Goal: Transaction & Acquisition: Purchase product/service

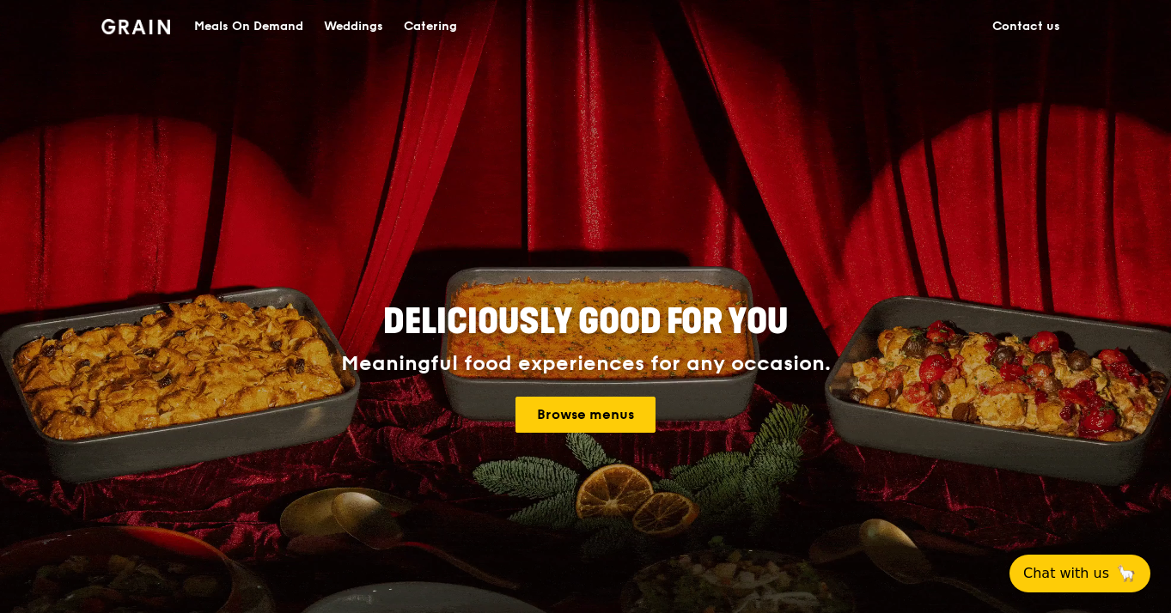
click at [143, 23] on img at bounding box center [136, 26] width 70 height 15
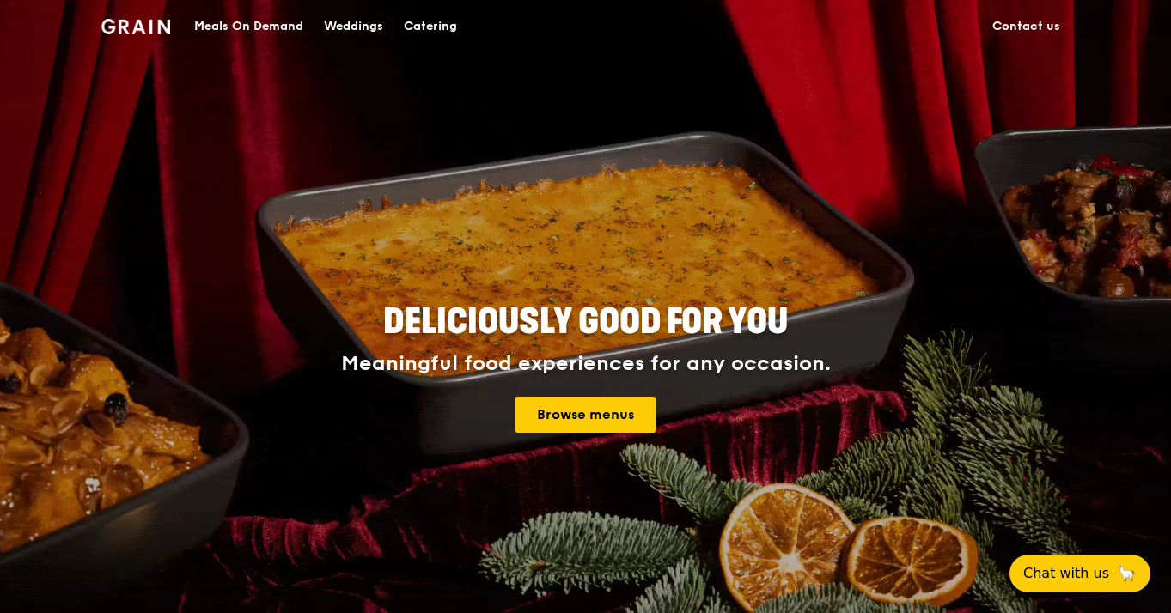
click at [228, 26] on div "Meals On Demand" at bounding box center [248, 27] width 109 height 52
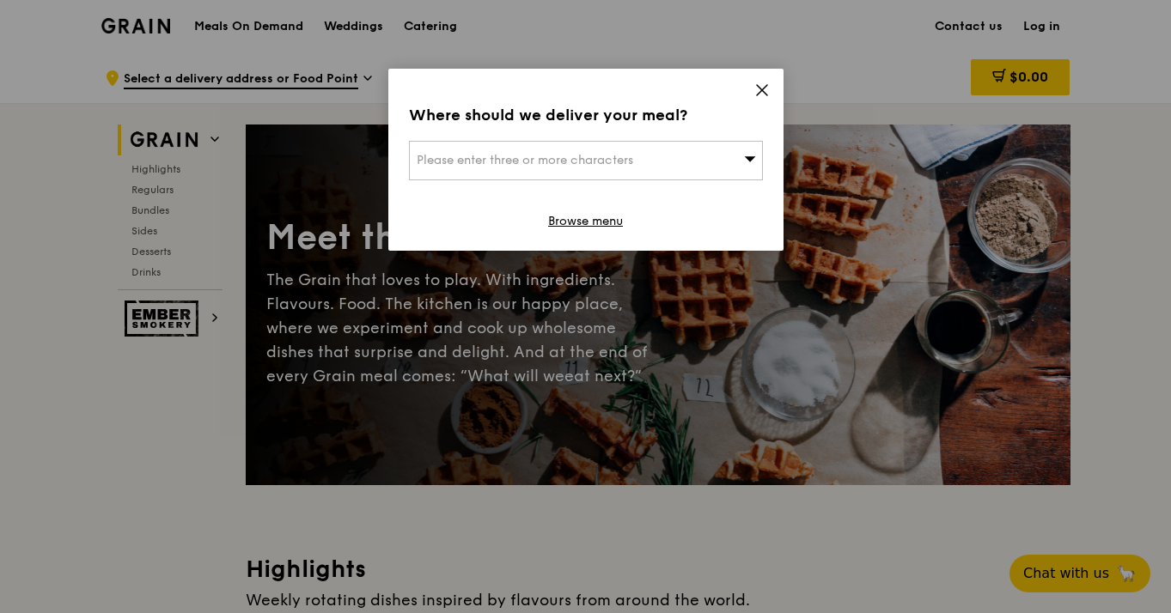
click at [759, 94] on icon at bounding box center [762, 90] width 10 height 10
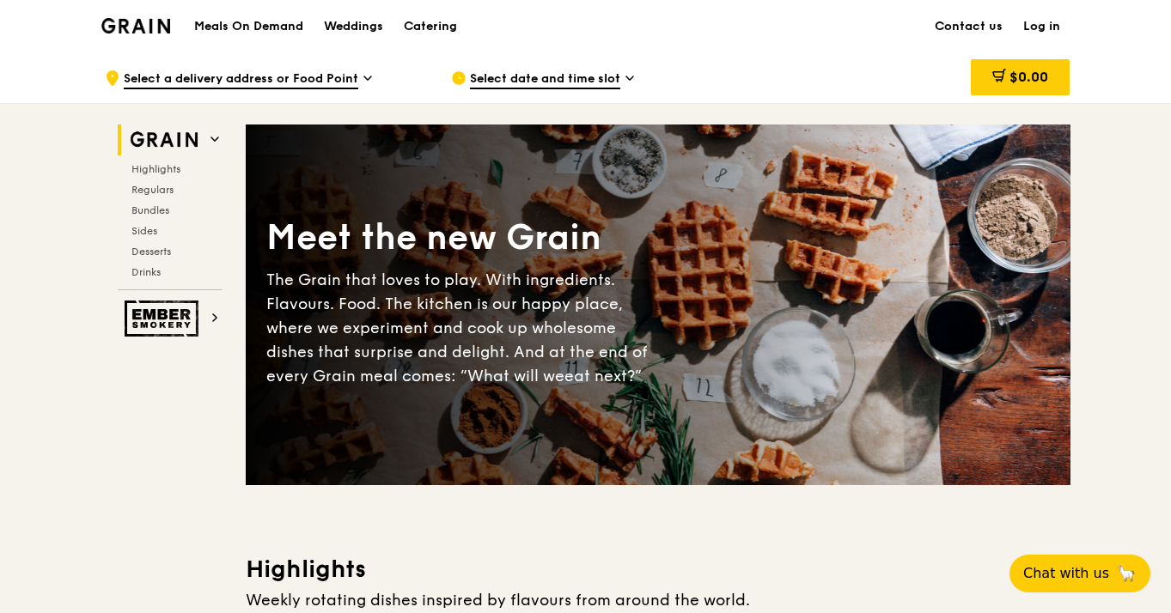
click at [1030, 34] on link "Log in" at bounding box center [1042, 27] width 58 height 52
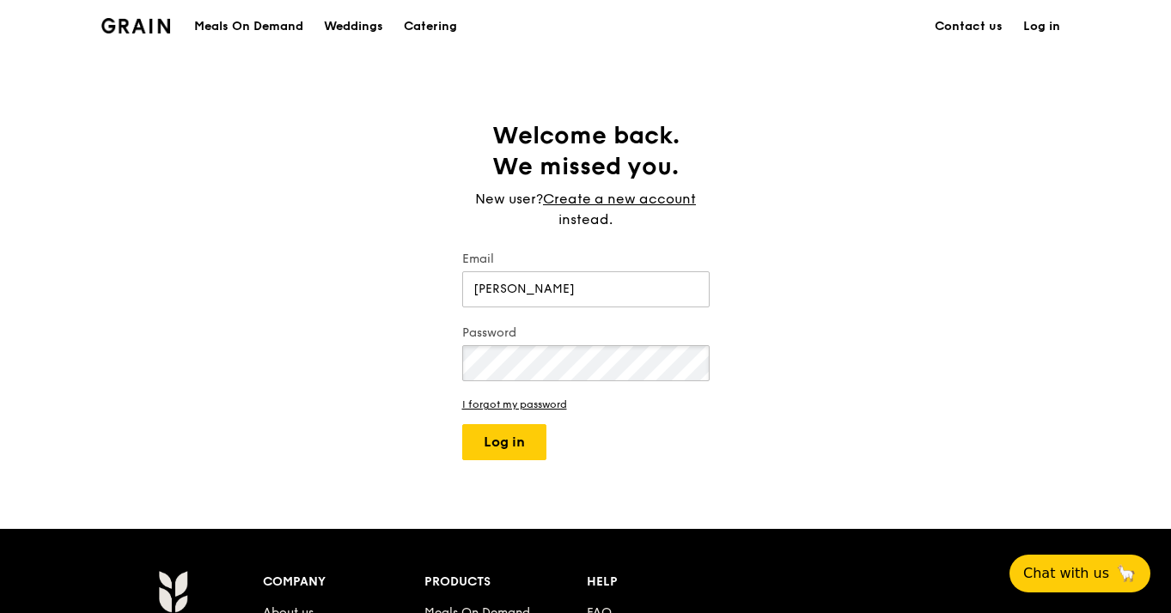
click at [503, 442] on button "Log in" at bounding box center [504, 442] width 84 height 36
type input "[PERSON_NAME][EMAIL_ADDRESS][DOMAIN_NAME]"
click at [493, 453] on button "Log in" at bounding box center [504, 442] width 84 height 36
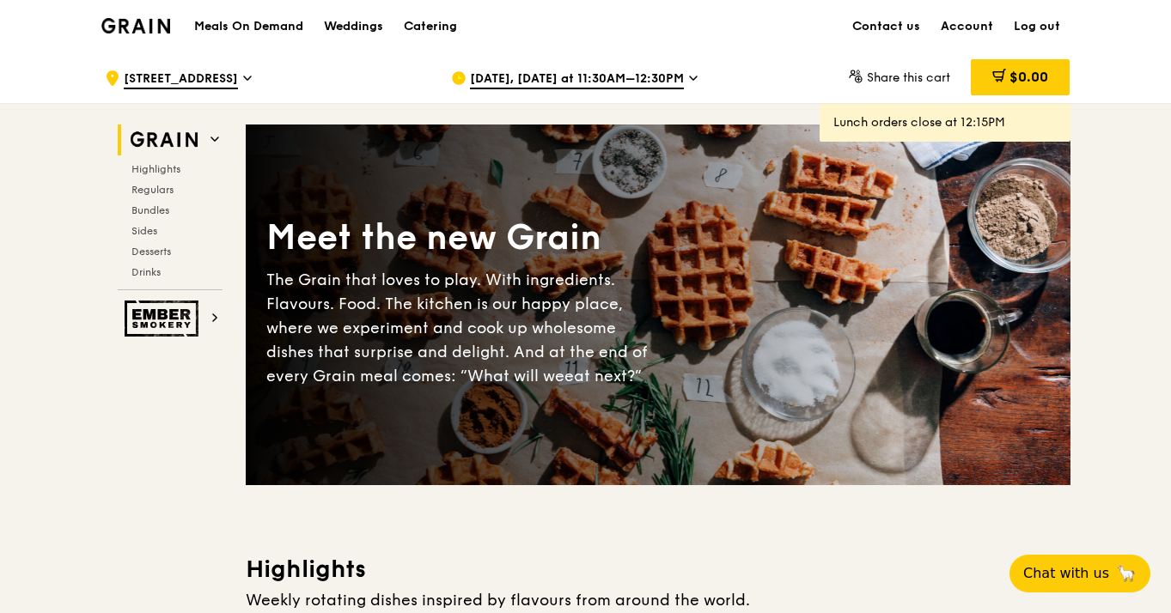
click at [968, 23] on link "Account" at bounding box center [966, 27] width 73 height 52
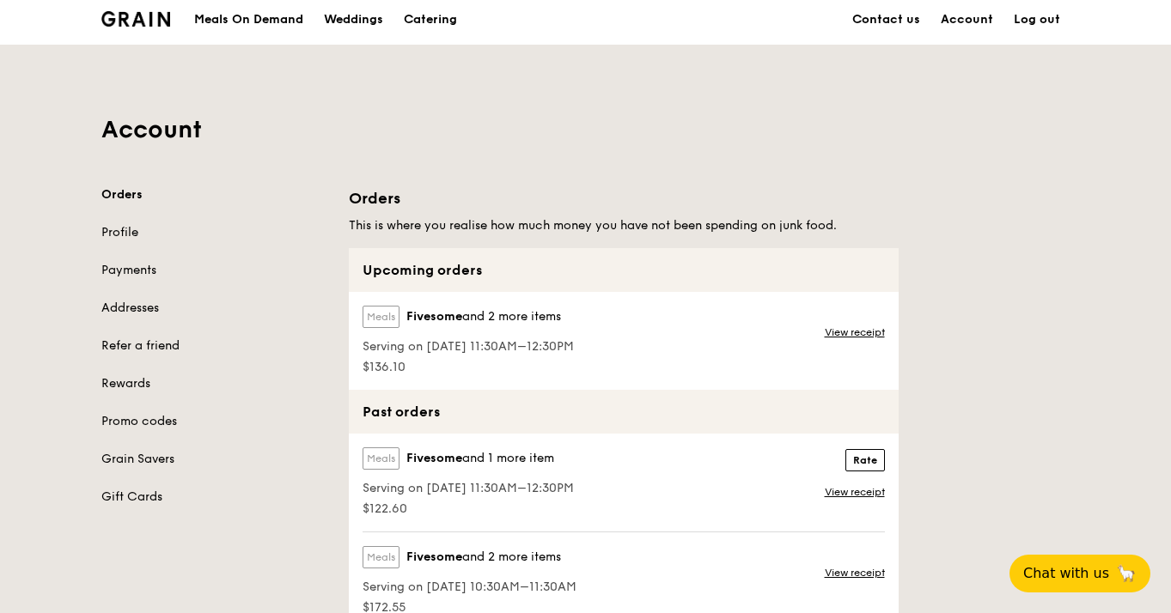
scroll to position [10, 0]
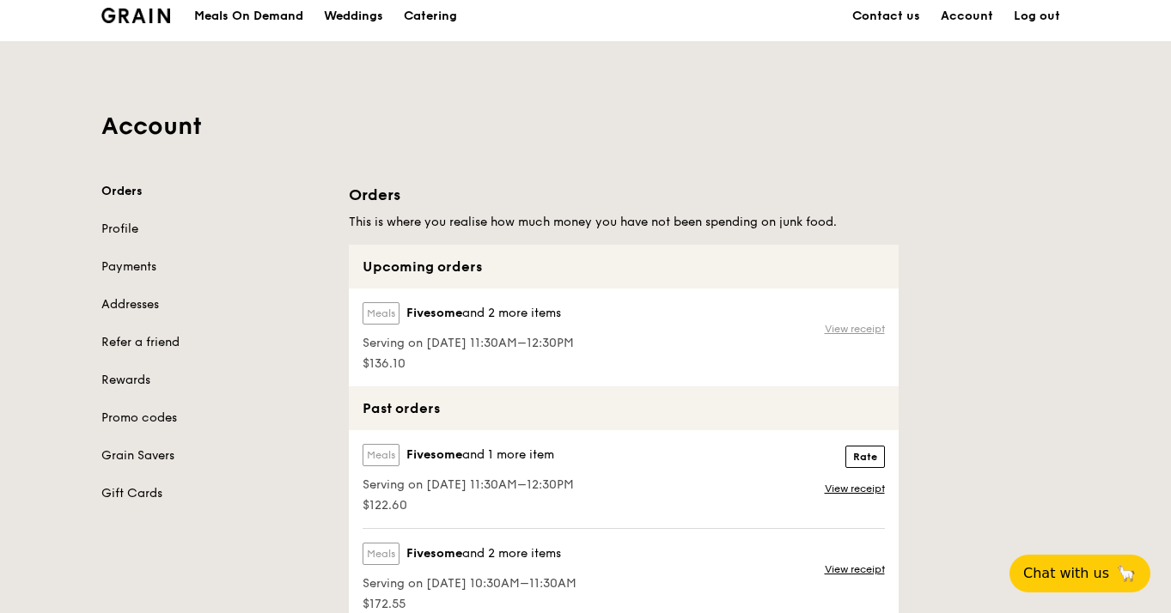
click at [842, 327] on link "View receipt" at bounding box center [855, 329] width 60 height 14
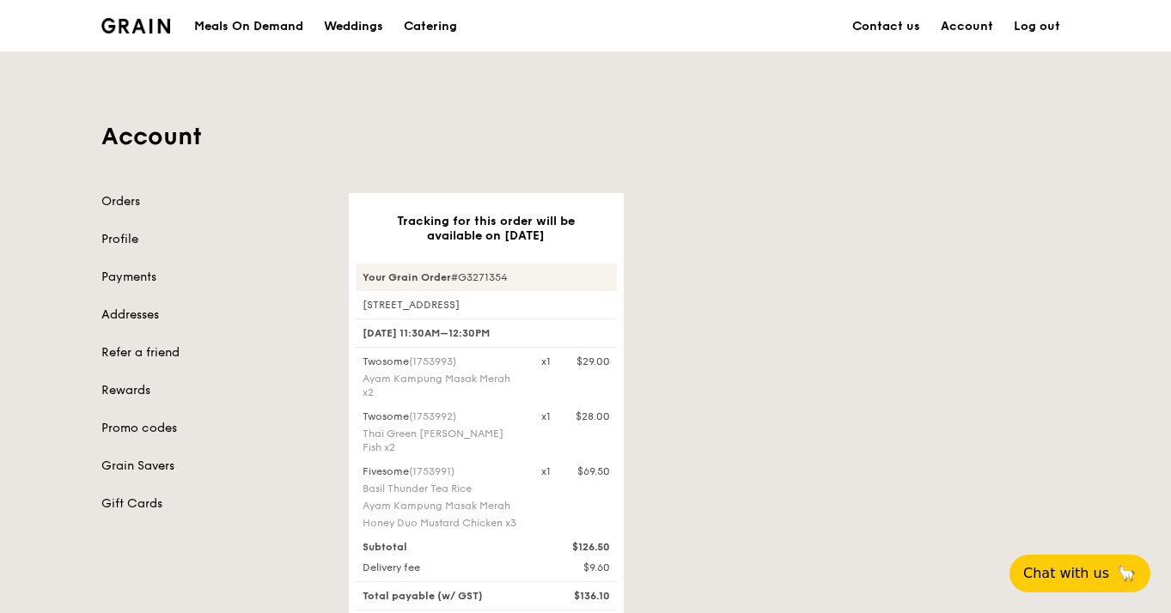
click at [271, 37] on div "Meals On Demand" at bounding box center [248, 27] width 109 height 52
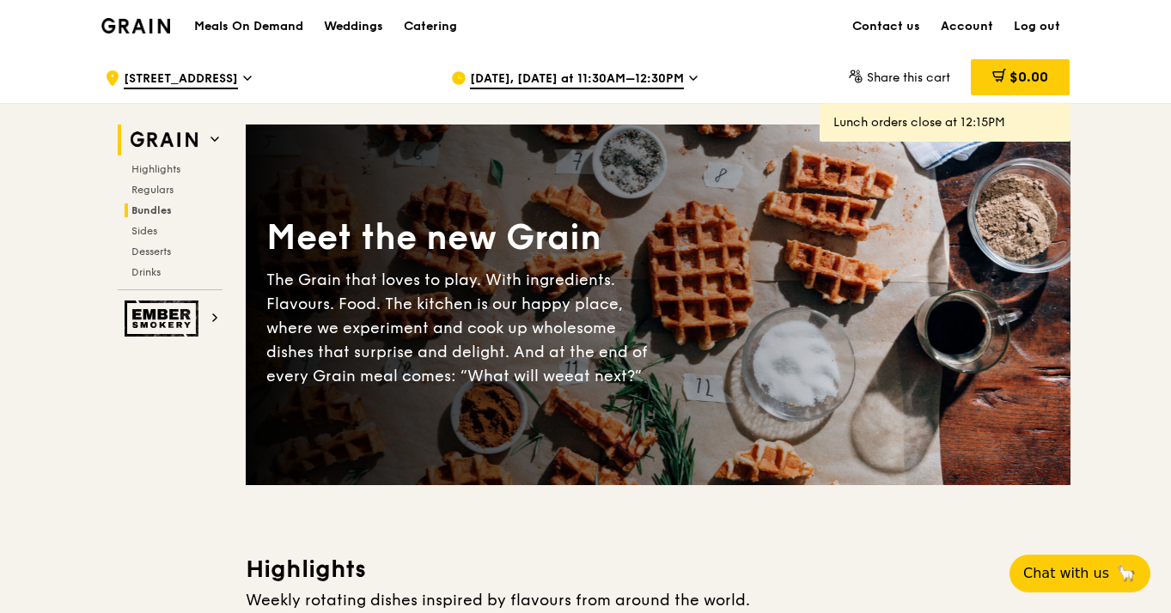
click at [155, 210] on span "Bundles" at bounding box center [151, 210] width 40 height 12
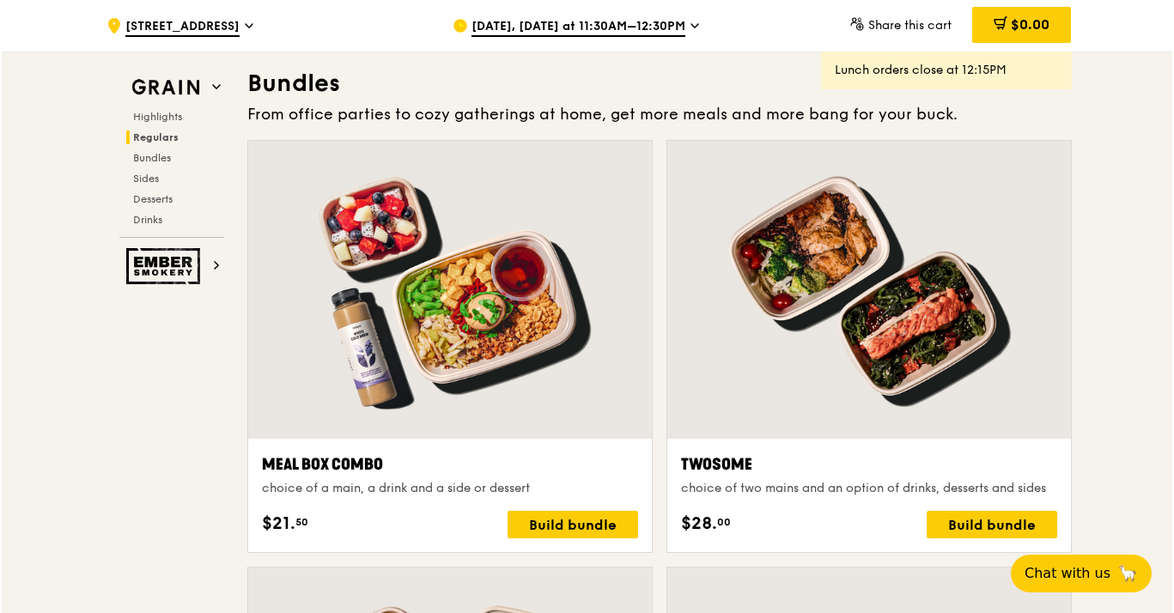
scroll to position [2452, 0]
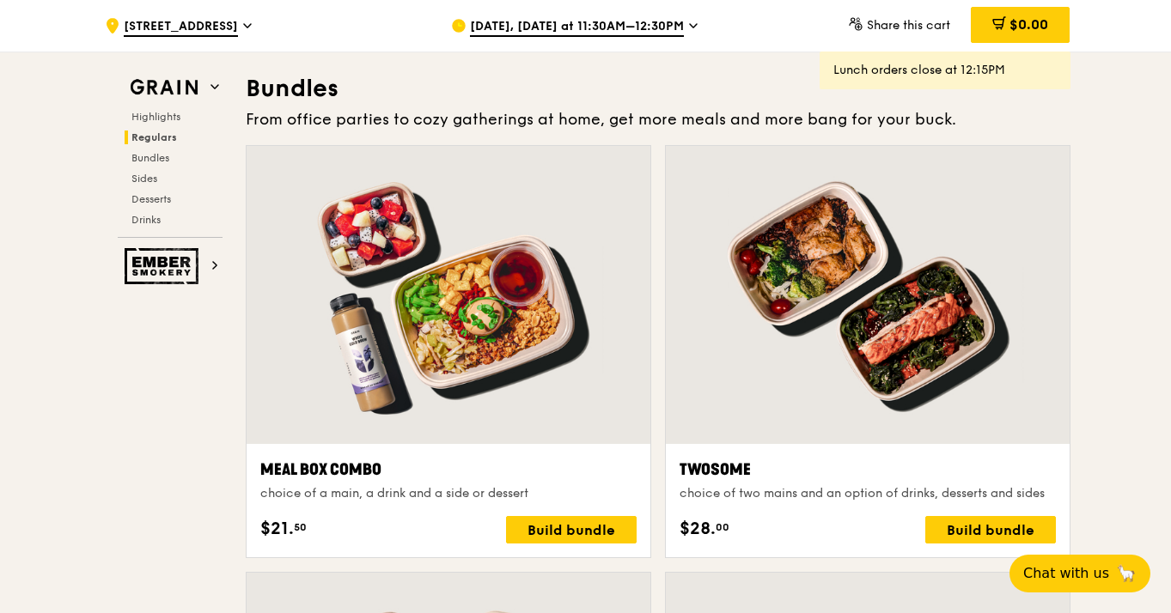
click at [493, 336] on div at bounding box center [449, 295] width 404 height 298
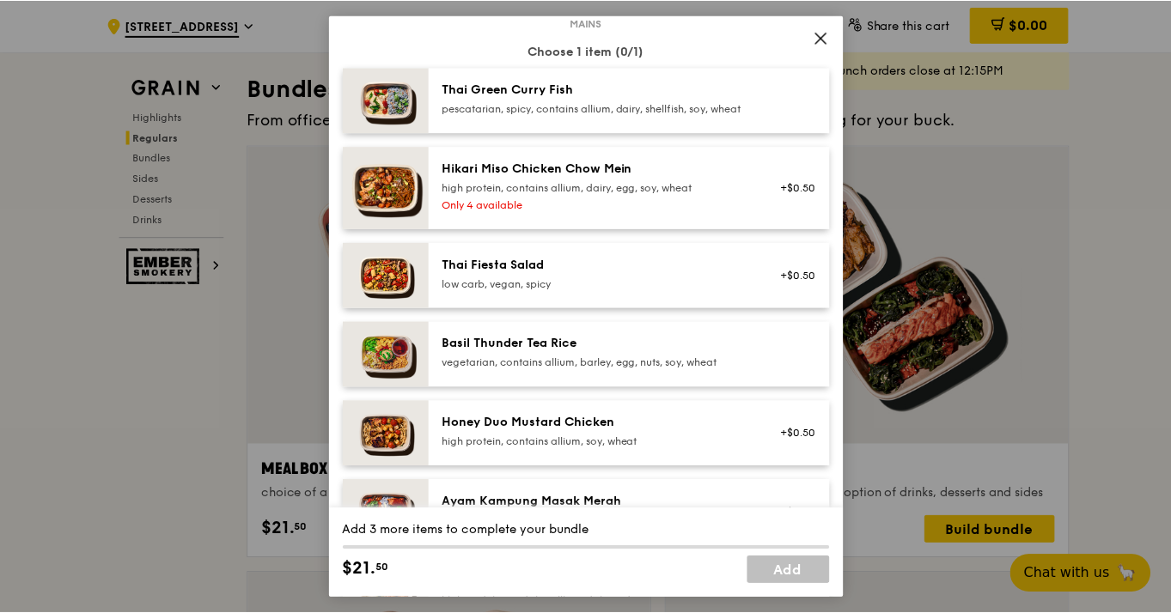
scroll to position [127, 0]
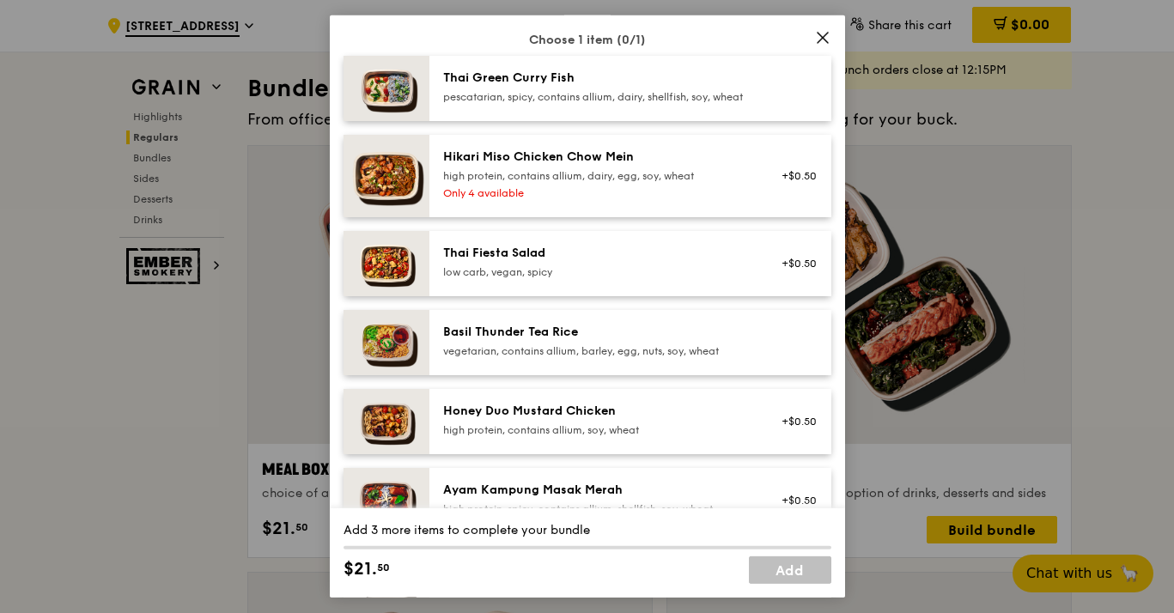
click at [393, 375] on img at bounding box center [387, 342] width 86 height 65
click at [817, 28] on span at bounding box center [823, 38] width 24 height 24
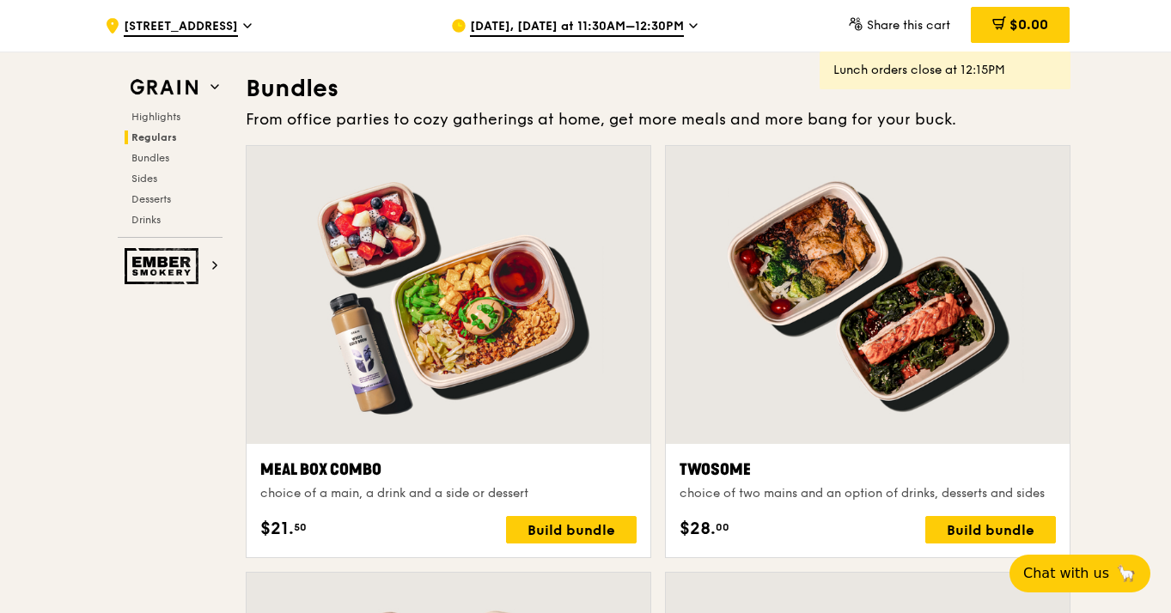
click at [159, 136] on span "Regulars" at bounding box center [154, 137] width 46 height 12
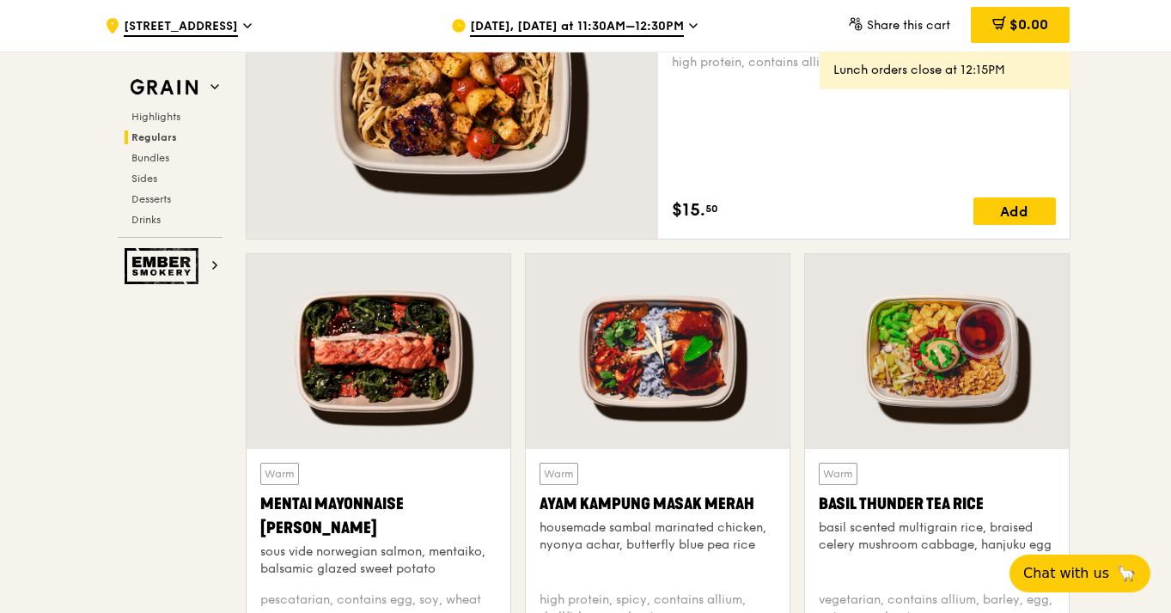
scroll to position [1356, 0]
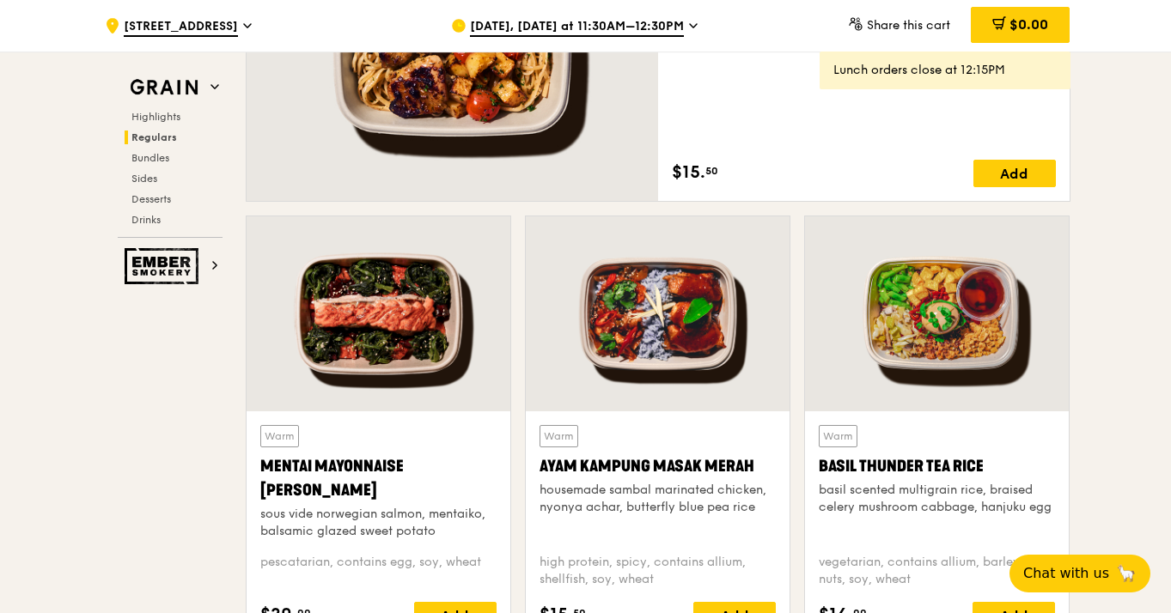
click at [885, 325] on div at bounding box center [937, 313] width 264 height 195
